Goal: Task Accomplishment & Management: Complete application form

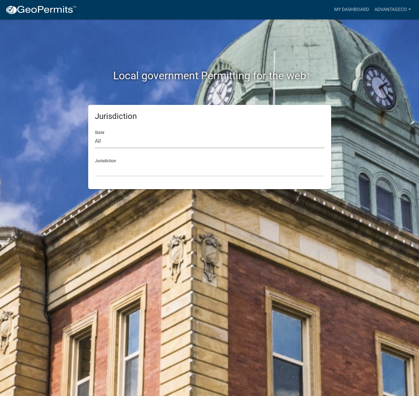
click at [96, 141] on select "All [US_STATE] [US_STATE] [US_STATE] [US_STATE] [US_STATE] [US_STATE] [US_STATE…" at bounding box center [210, 142] width 230 height 14
select select "[US_STATE]"
click at [95, 135] on select "All [US_STATE] [US_STATE] [US_STATE] [US_STATE] [US_STATE] [US_STATE] [US_STATE…" at bounding box center [210, 142] width 230 height 14
click at [102, 170] on select "[GEOGRAPHIC_DATA], [US_STATE] [GEOGRAPHIC_DATA], [US_STATE] [GEOGRAPHIC_DATA], …" at bounding box center [210, 170] width 230 height 14
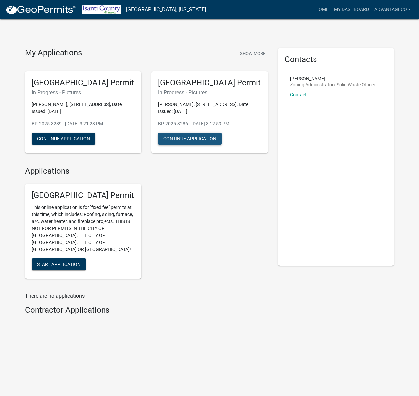
click at [191, 139] on button "Continue Application" at bounding box center [190, 139] width 64 height 12
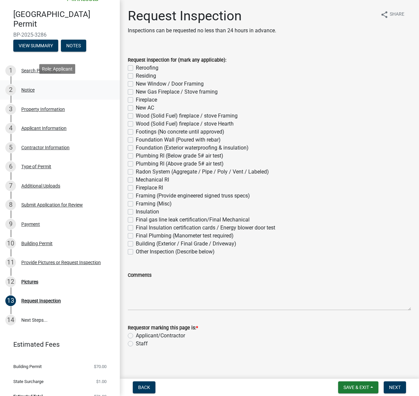
scroll to position [58, 0]
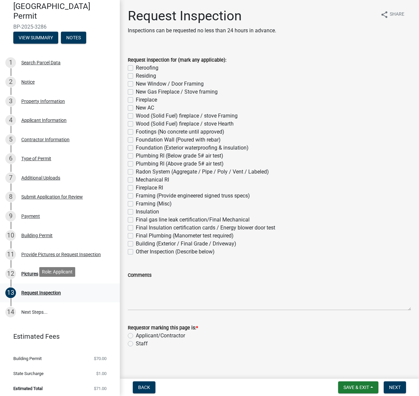
click at [33, 290] on div "Request Inspection" at bounding box center [41, 292] width 40 height 5
click at [46, 290] on div "Request Inspection" at bounding box center [41, 292] width 40 height 5
click at [46, 291] on div "Request Inspection" at bounding box center [41, 292] width 40 height 5
click at [97, 292] on div "13 Request Inspection" at bounding box center [57, 292] width 104 height 11
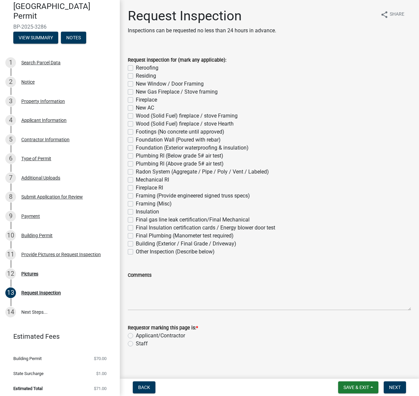
click at [136, 67] on label "Reroofing" at bounding box center [147, 68] width 23 height 8
click at [136, 67] on input "Reroofing" at bounding box center [138, 66] width 4 height 4
checkbox input "true"
checkbox input "false"
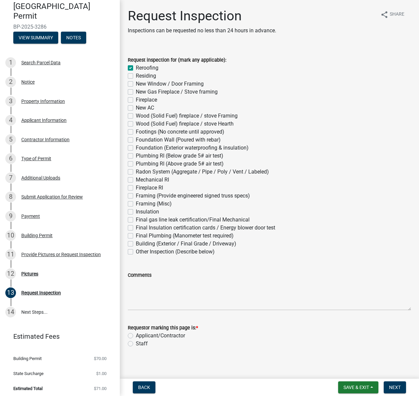
checkbox input "false"
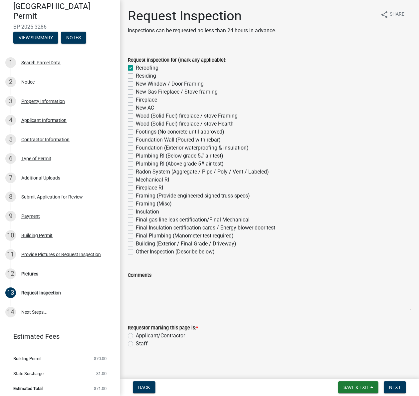
checkbox input "false"
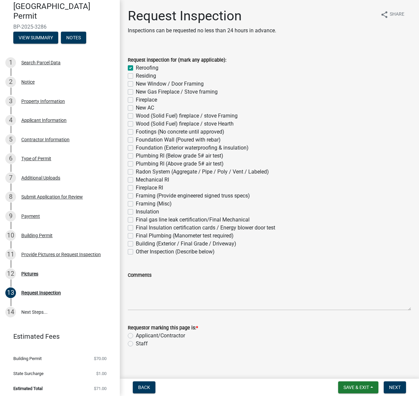
checkbox input "false"
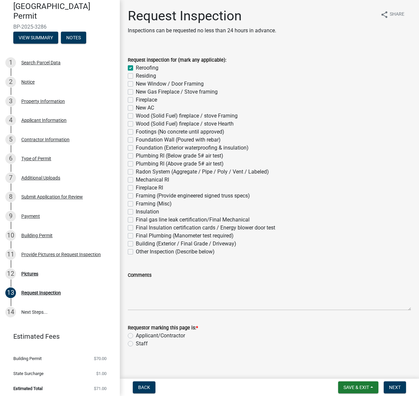
checkbox input "false"
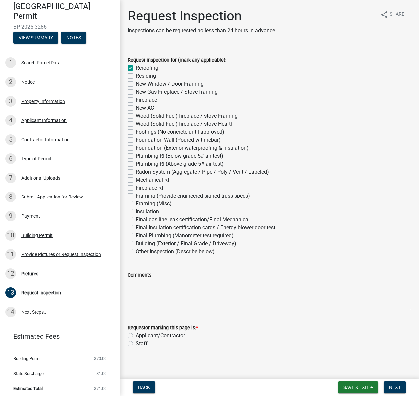
checkbox input "false"
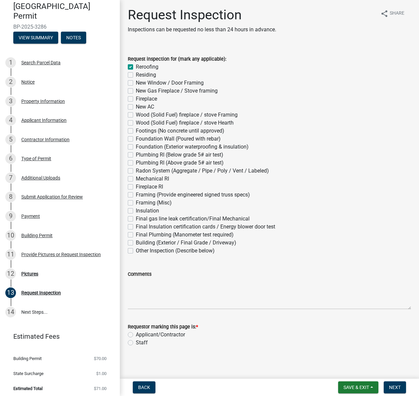
scroll to position [4, 0]
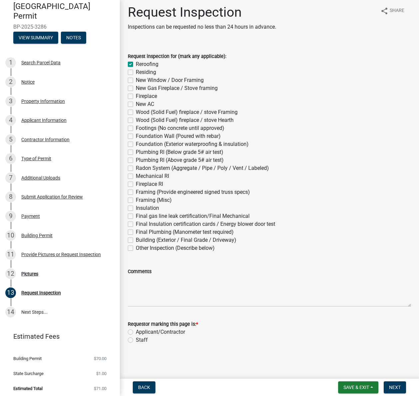
click at [136, 332] on label "Applicant/Contractor" at bounding box center [160, 332] width 49 height 8
click at [136, 332] on input "Applicant/Contractor" at bounding box center [138, 330] width 4 height 4
radio input "true"
click at [393, 385] on span "Next" at bounding box center [395, 387] width 12 height 5
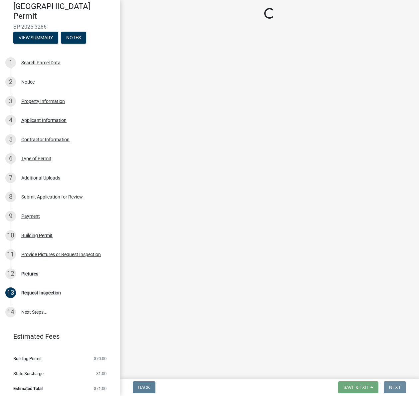
scroll to position [0, 0]
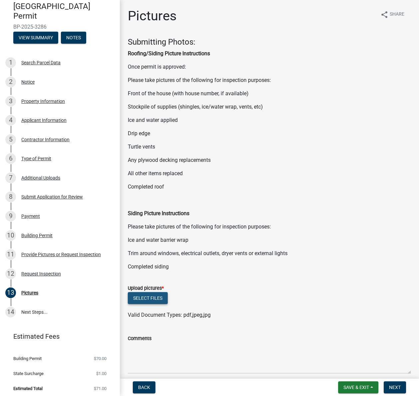
click at [153, 299] on button "Select files" at bounding box center [148, 298] width 40 height 12
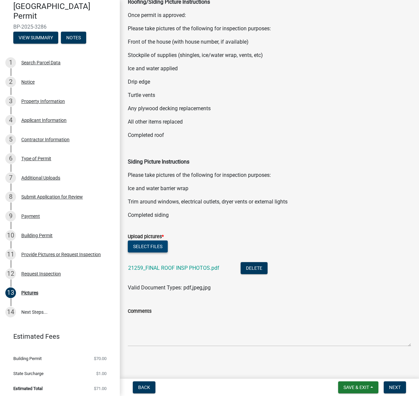
scroll to position [53, 0]
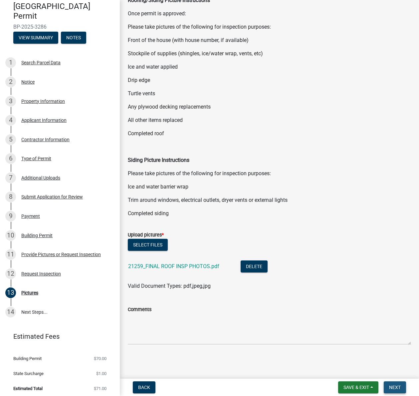
click at [394, 387] on span "Next" at bounding box center [395, 387] width 12 height 5
